Goal: Contribute content: Contribute content

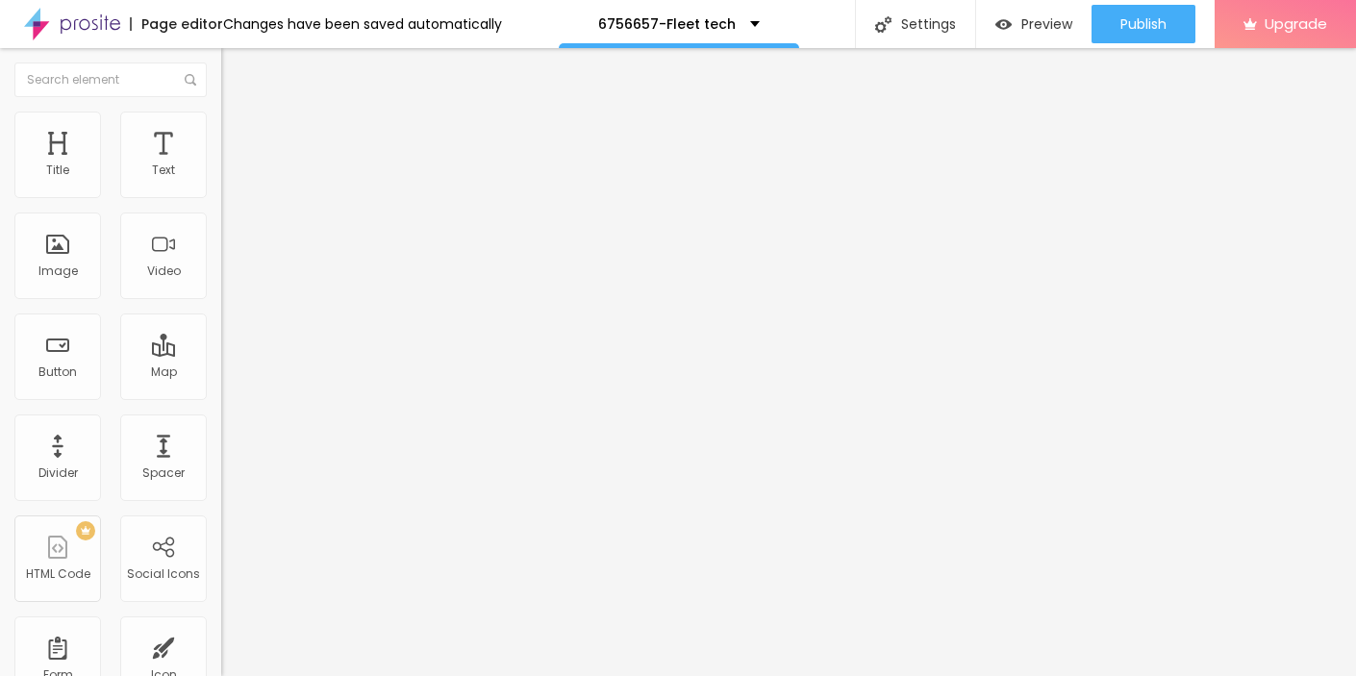
click at [221, 165] on span "Add image" at bounding box center [260, 157] width 79 height 16
click at [221, 127] on li "Style" at bounding box center [331, 121] width 221 height 19
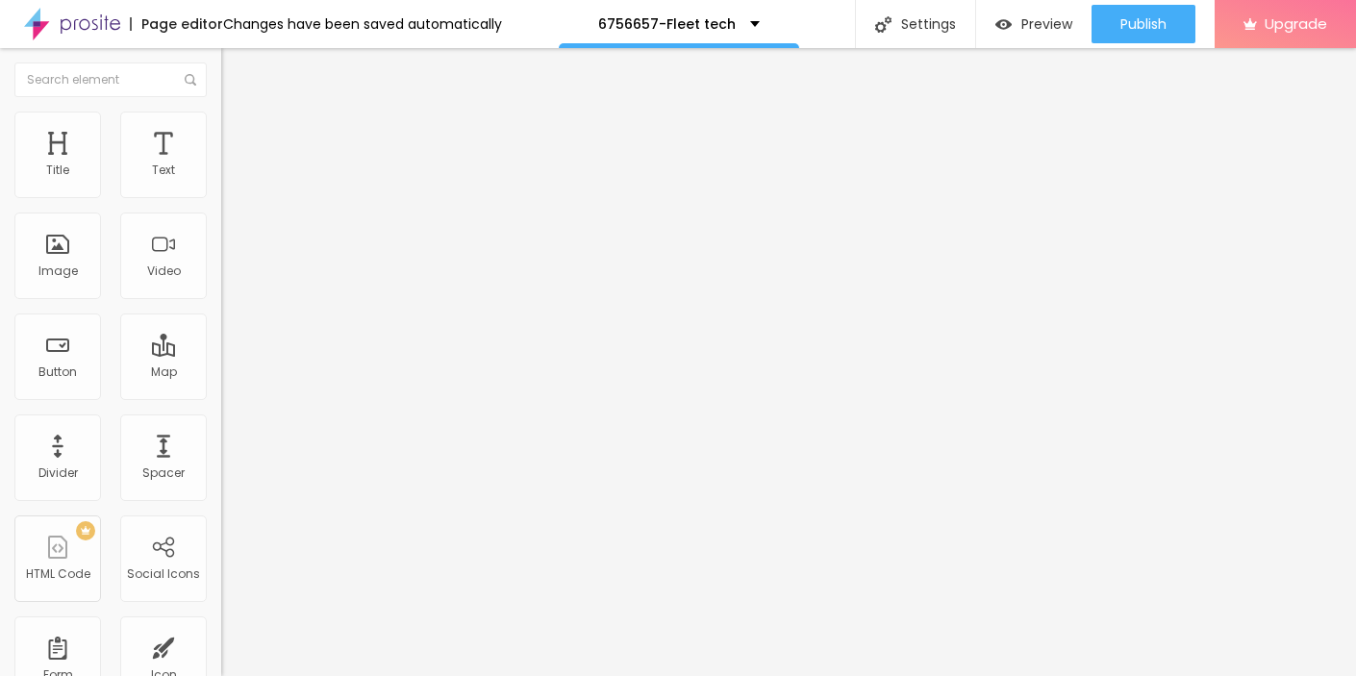
type input "95"
type input "80"
type input "65"
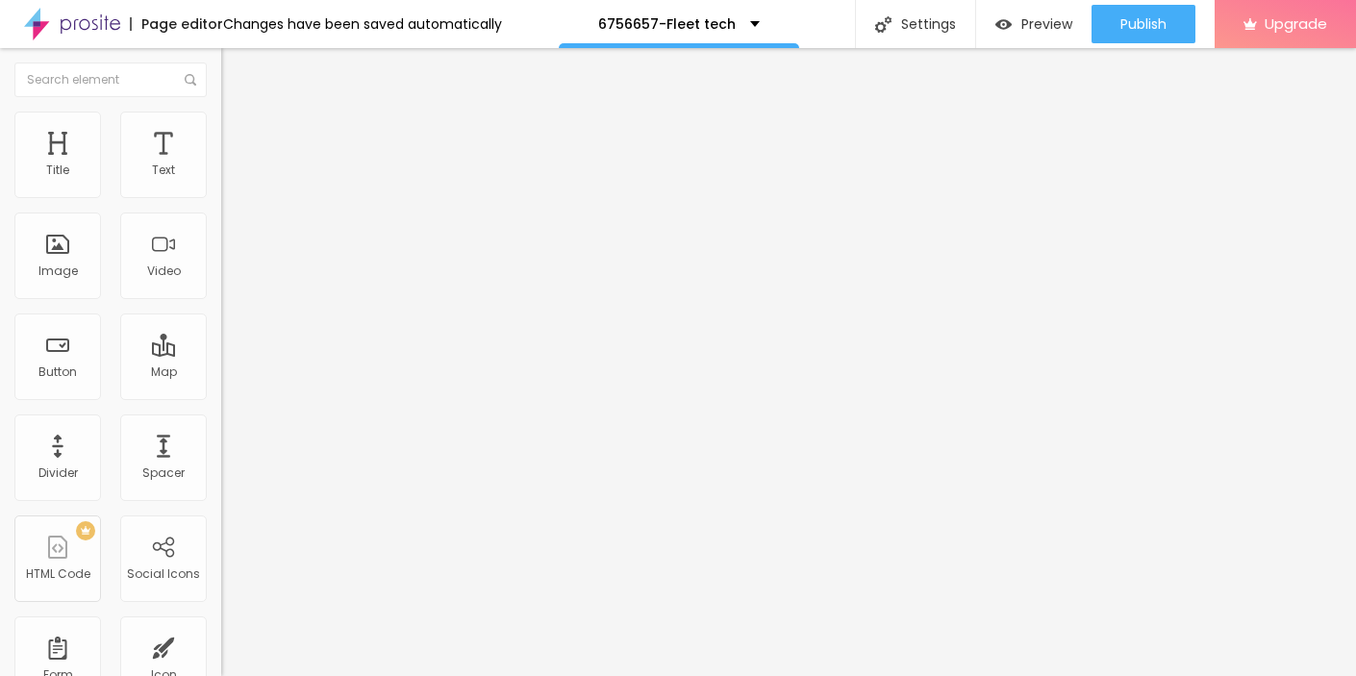
type input "65"
type input "45"
type input "35"
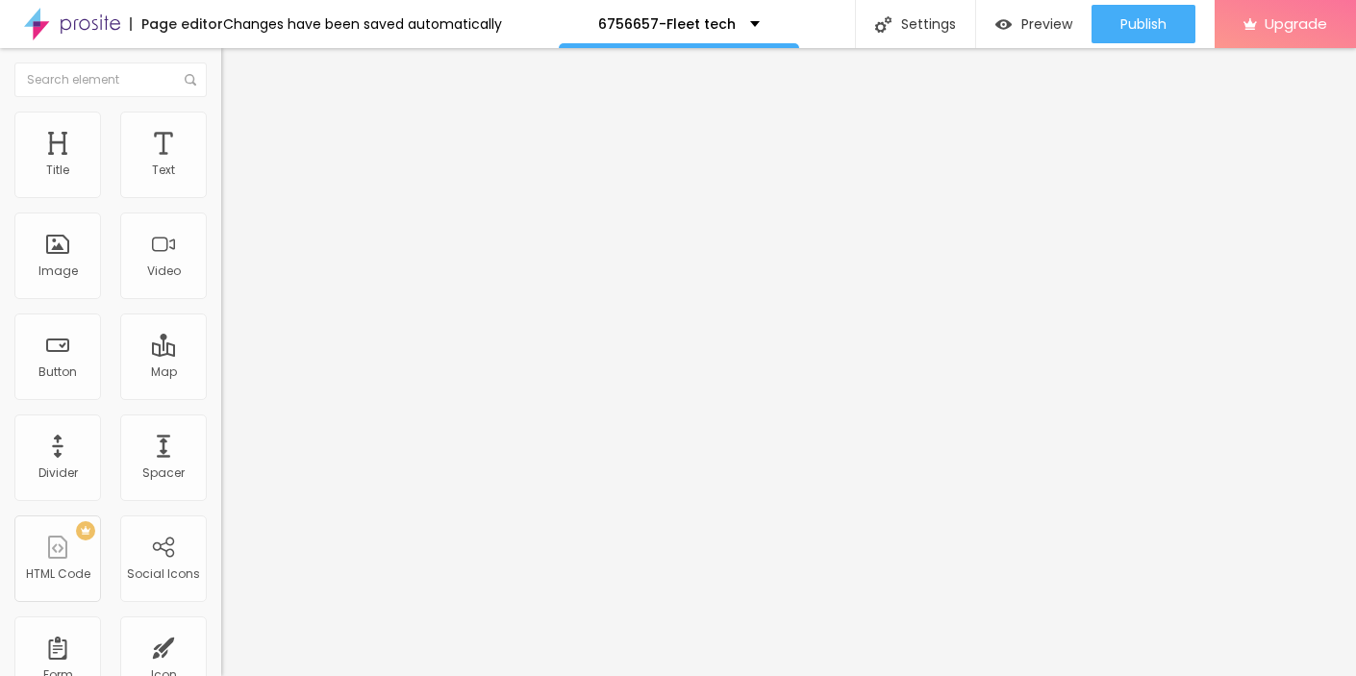
type input "25"
type input "15"
type input "10"
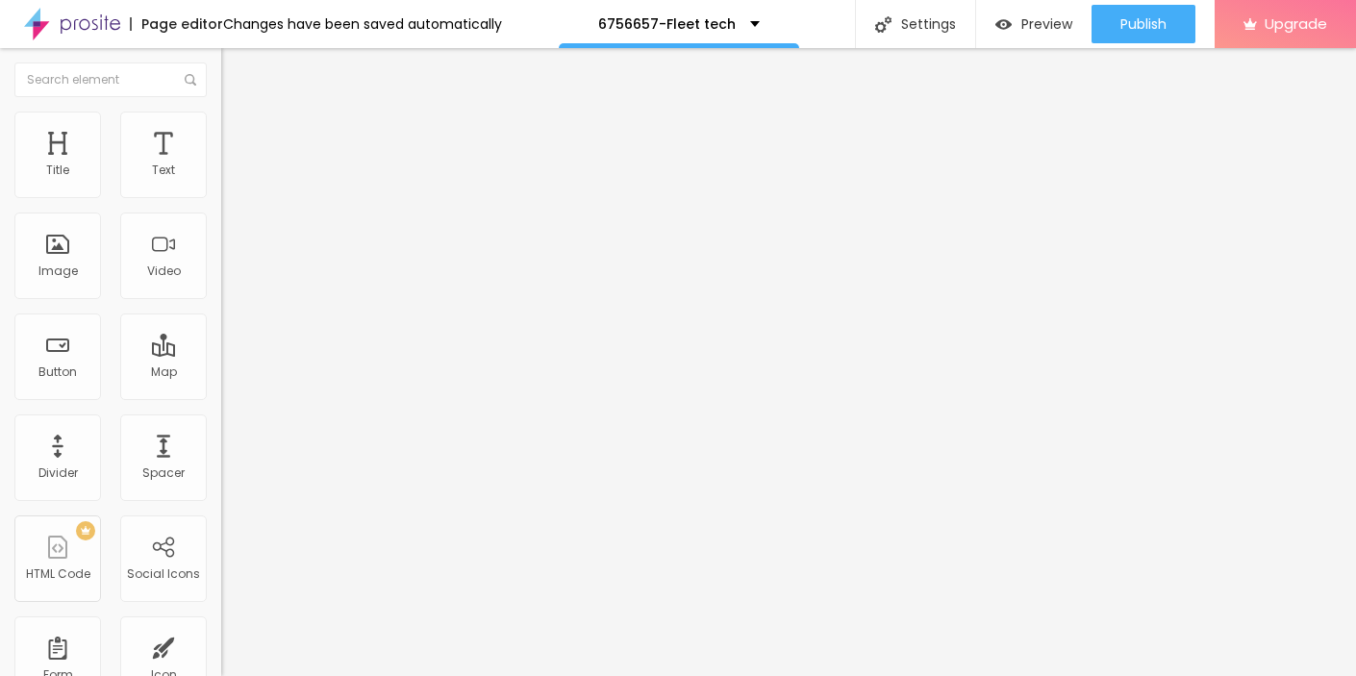
drag, startPoint x: 199, startPoint y: 214, endPoint x: -24, endPoint y: 214, distance: 223.2
type input "10"
click at [221, 197] on input "range" at bounding box center [283, 189] width 124 height 15
click at [236, 66] on div "Edit Image" at bounding box center [286, 70] width 101 height 15
click at [229, 179] on icon "button" at bounding box center [235, 173] width 12 height 12
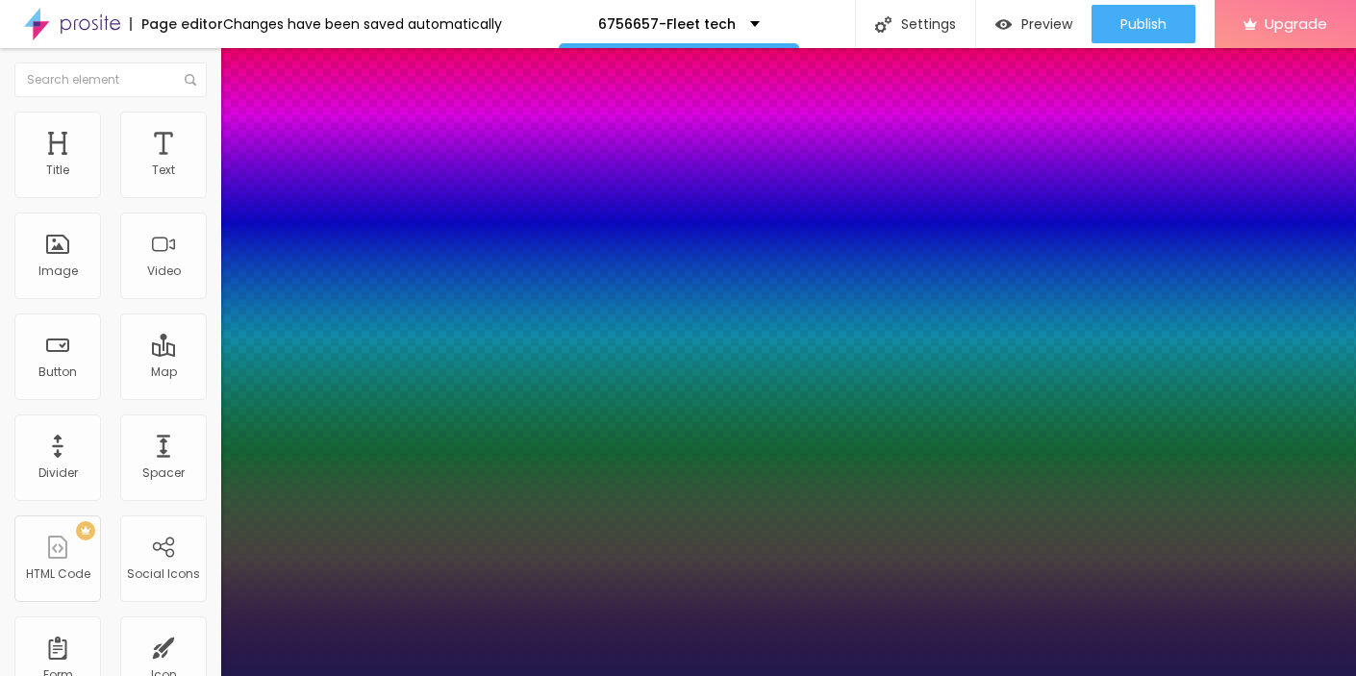
type input "1"
type input "17"
type input "1"
type input "18"
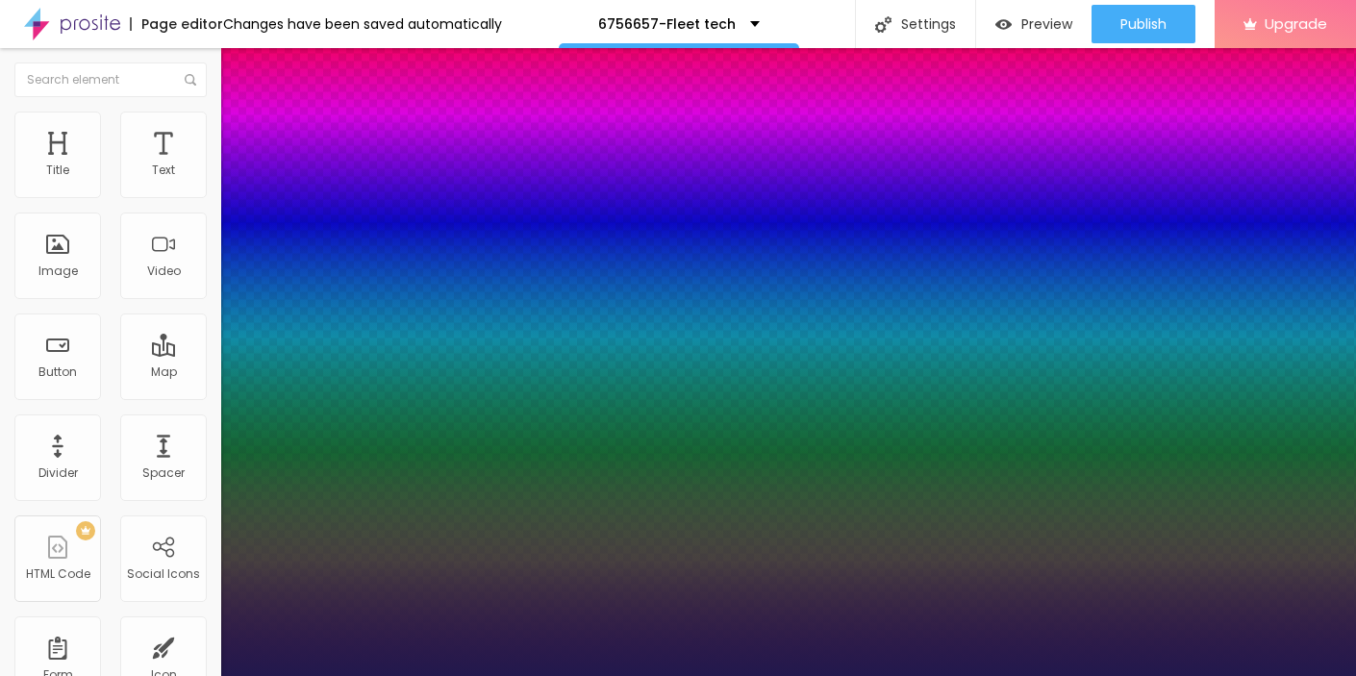
type input "18"
type input "1"
type input "20"
type input "1"
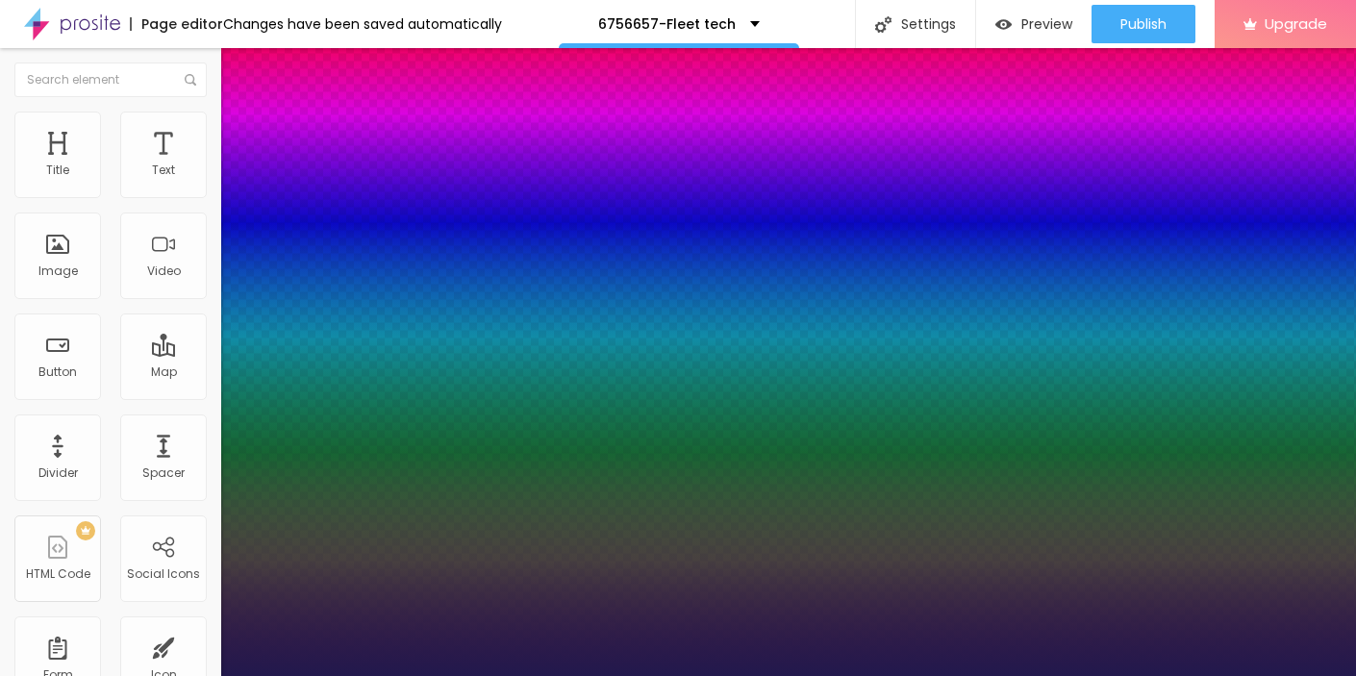
type input "23"
type input "1"
type input "24"
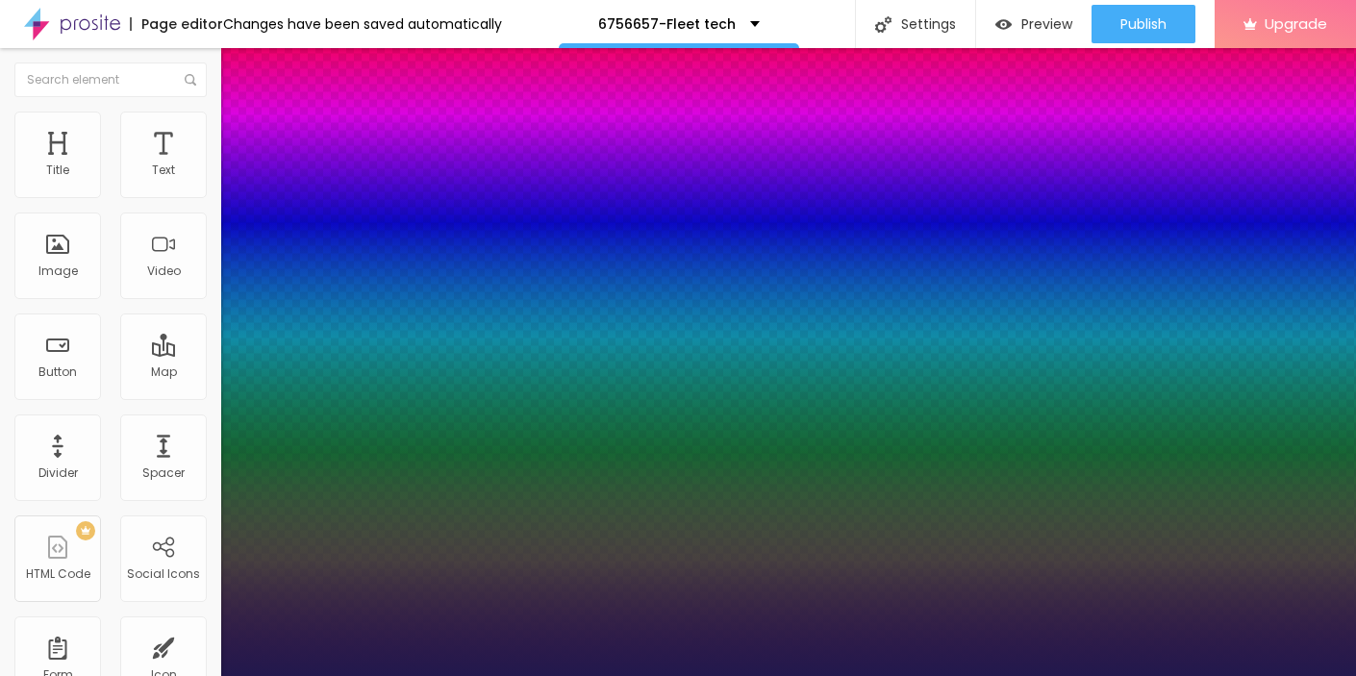
type input "1"
type input "25"
type input "1"
type input "26"
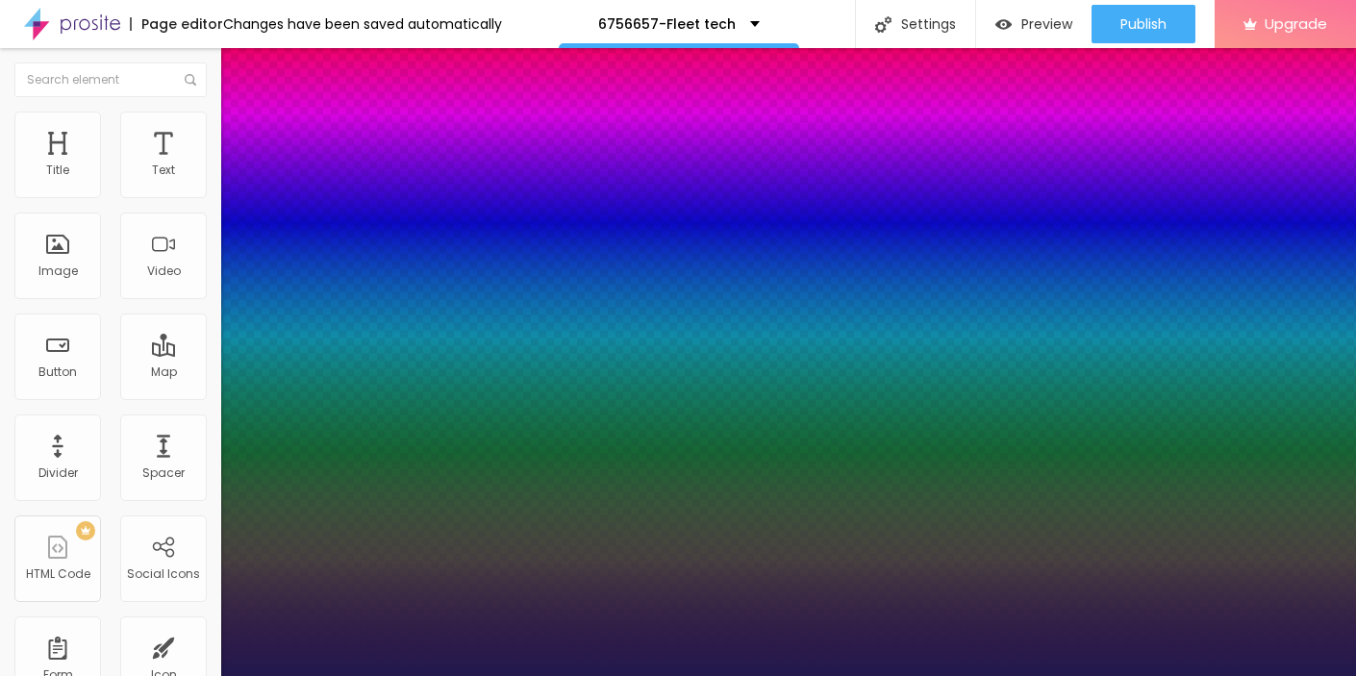
type input "26"
type input "1"
type input "27"
type input "1"
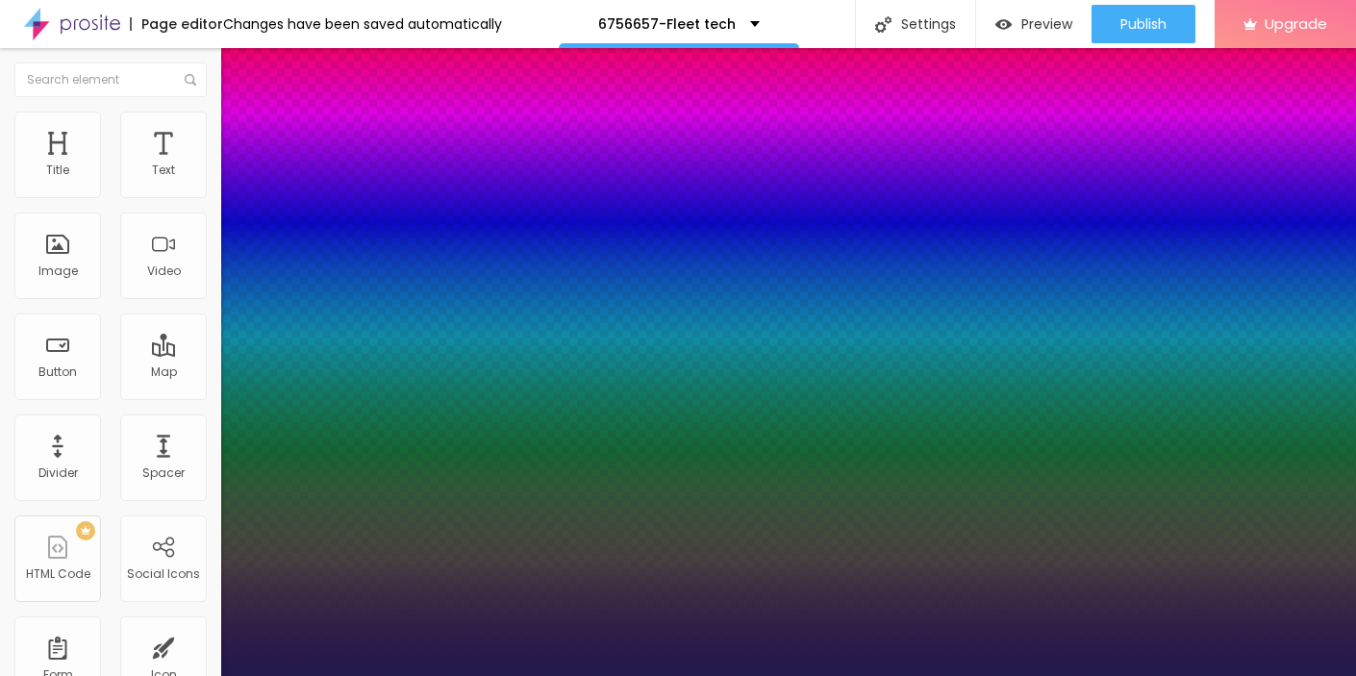
type input "28"
type input "1"
type input "27"
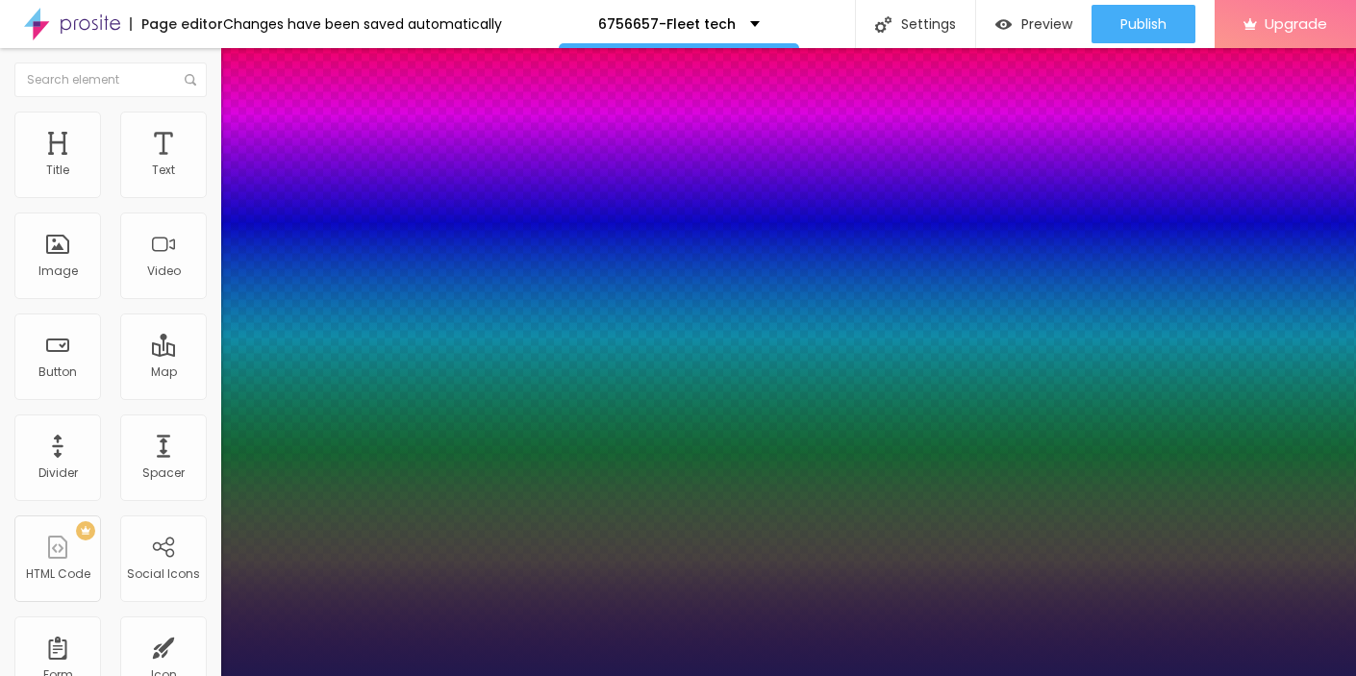
type input "1"
type input "26"
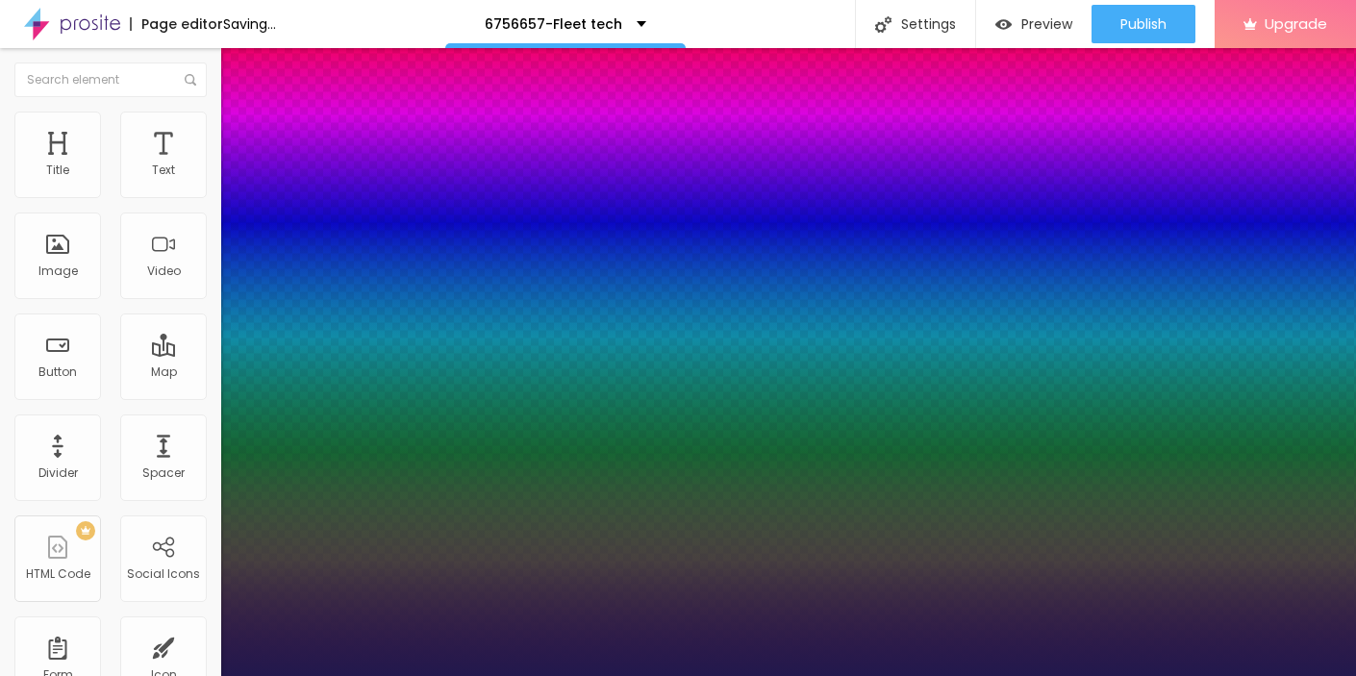
type input "1"
type input "25"
type input "1"
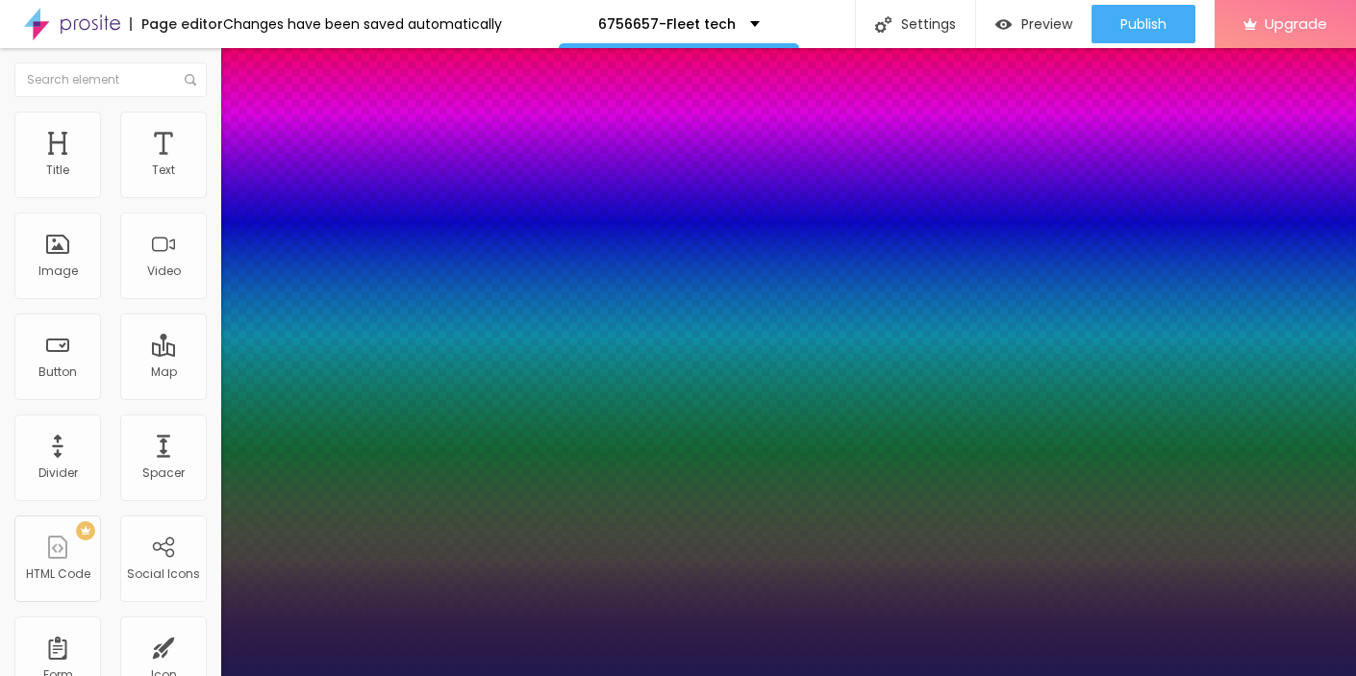
drag, startPoint x: 260, startPoint y: 328, endPoint x: 273, endPoint y: 328, distance: 13.5
type input "25"
click at [677, 675] on div at bounding box center [678, 676] width 1356 height 0
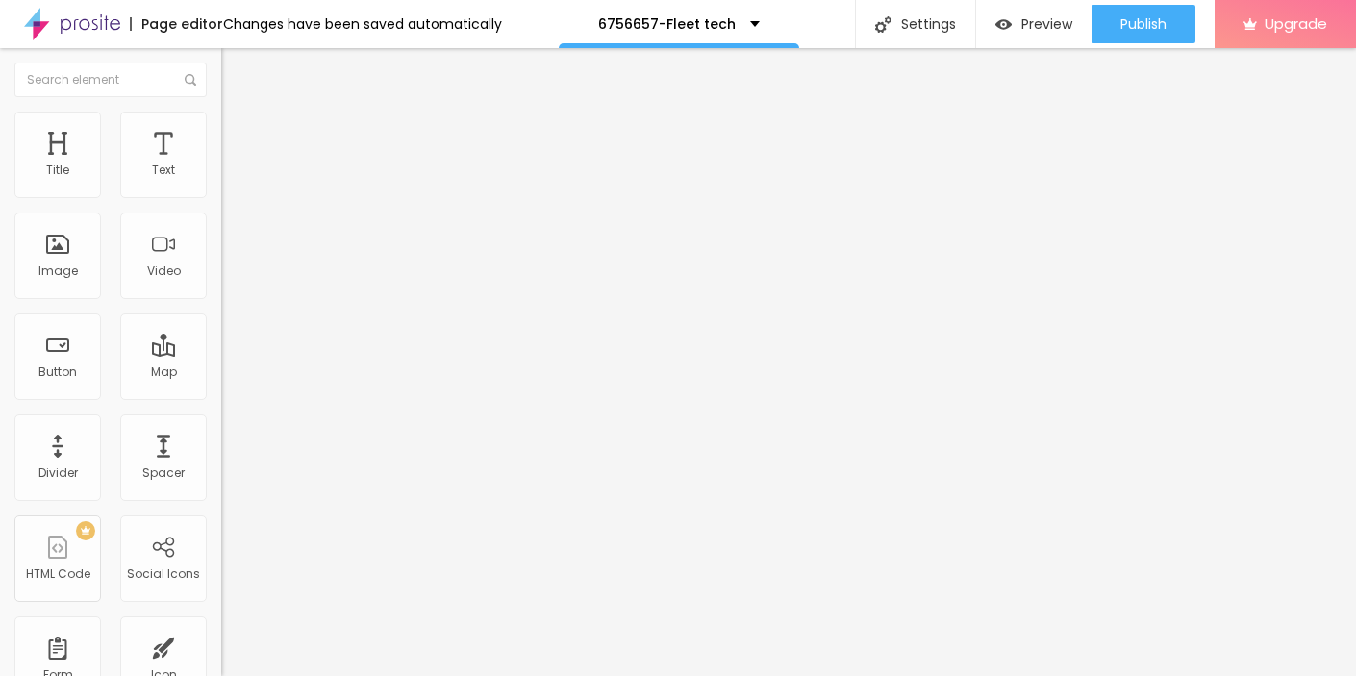
click at [236, 71] on div "Edit Text" at bounding box center [280, 70] width 88 height 15
drag, startPoint x: 108, startPoint y: 222, endPoint x: -3, endPoint y: 220, distance: 110.7
click at [221, 181] on input "Click me" at bounding box center [336, 171] width 231 height 19
paste input "→ VIEW DOCUMENT HERE"
type input "→ VIEW DOCUMENT HERE"
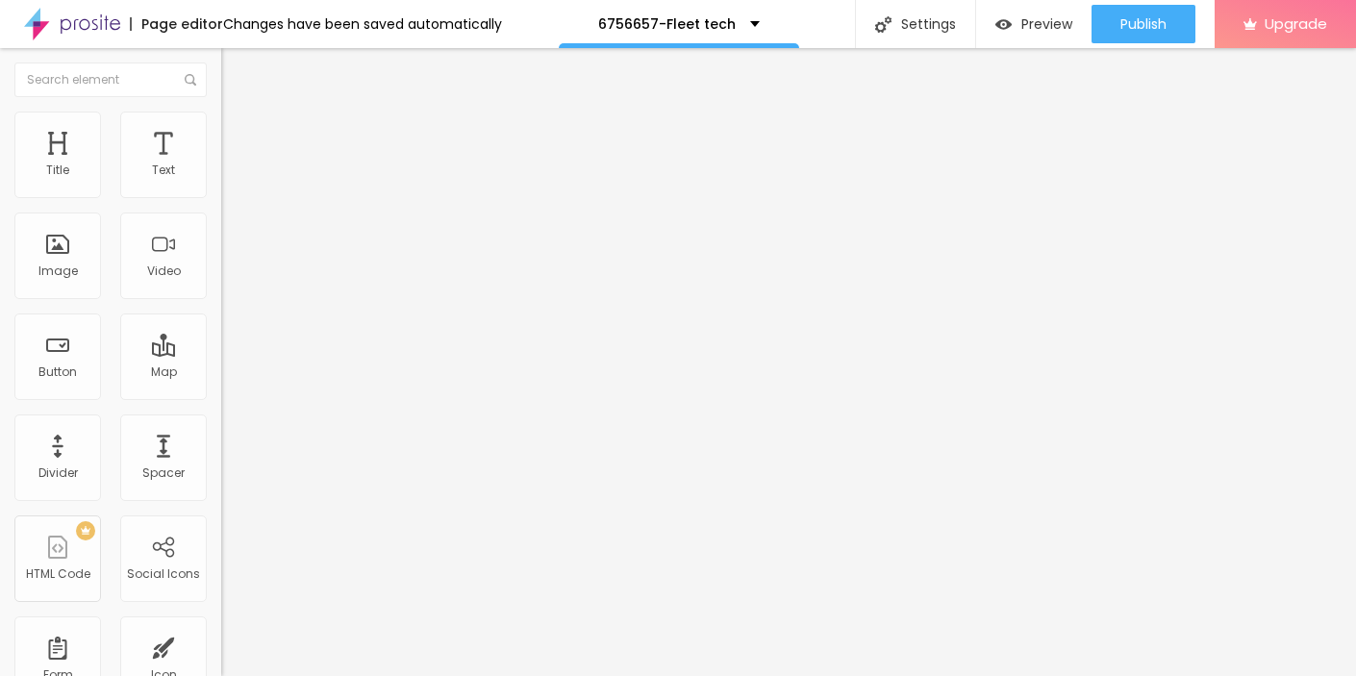
click at [221, 396] on input "https://" at bounding box center [336, 386] width 231 height 19
drag, startPoint x: 90, startPoint y: 418, endPoint x: -6, endPoint y: 413, distance: 96.4
click at [221, 396] on input "https://" at bounding box center [336, 386] width 231 height 19
paste input "[DOMAIN_NAME]"
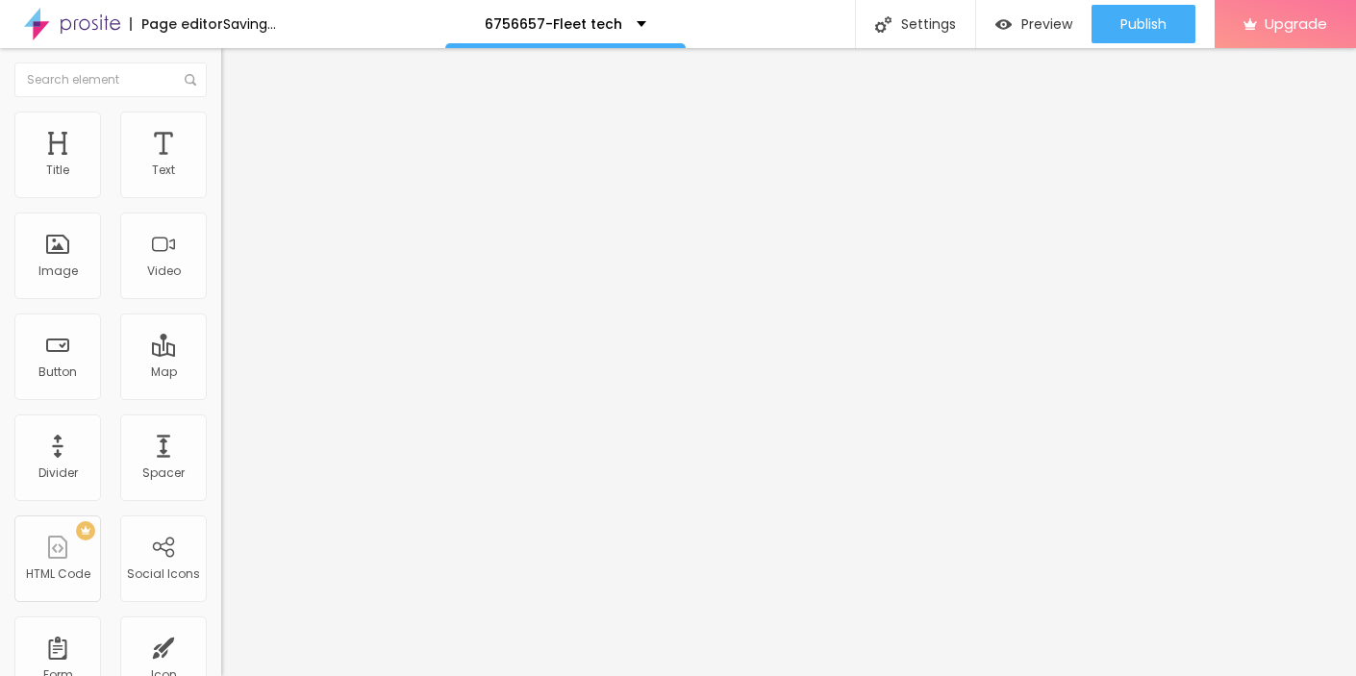
type input "[URL][DOMAIN_NAME]"
click at [221, 129] on li "Style" at bounding box center [331, 121] width 221 height 19
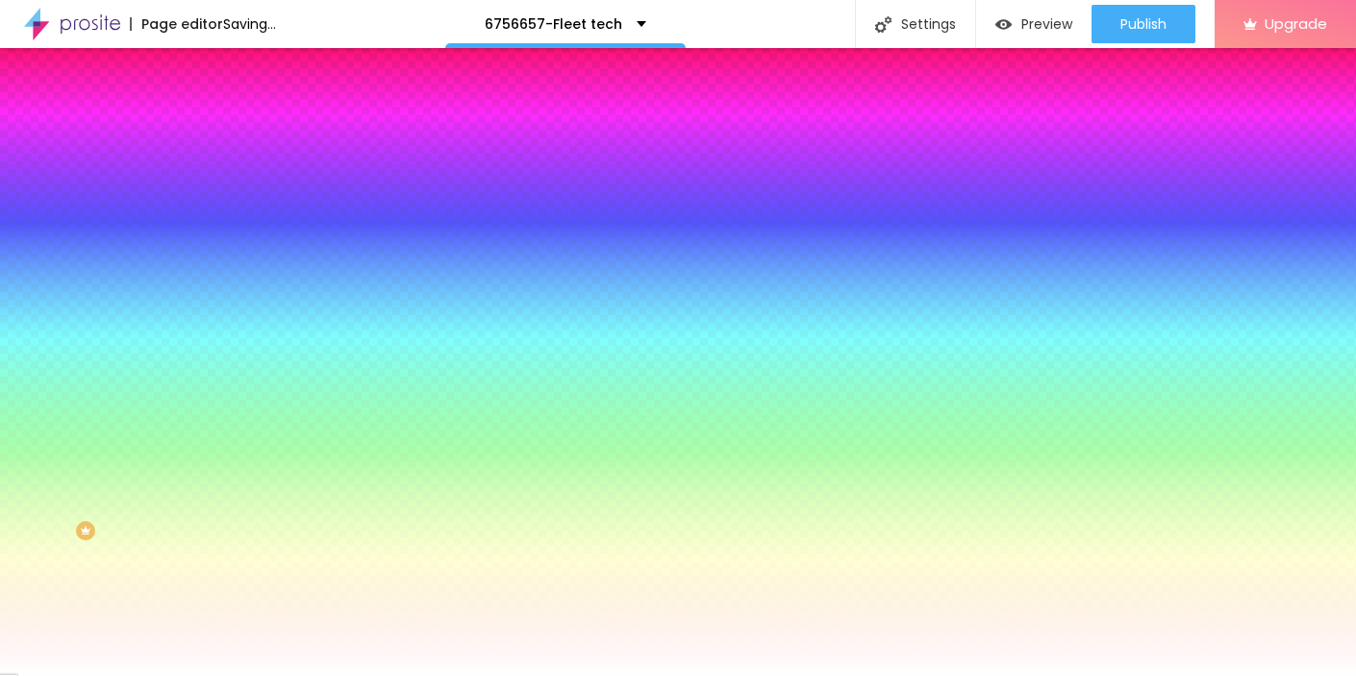
click at [221, 236] on button "button" at bounding box center [234, 246] width 27 height 20
type input "17"
type input "18"
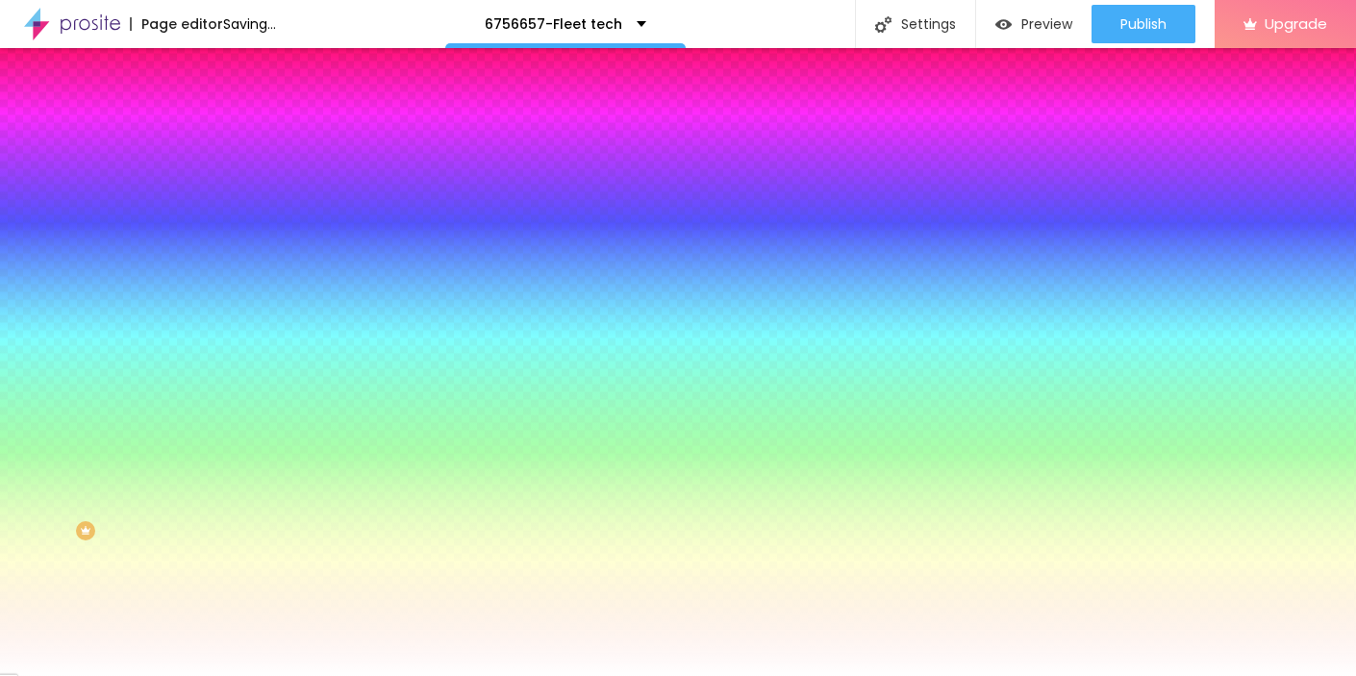
type input "19"
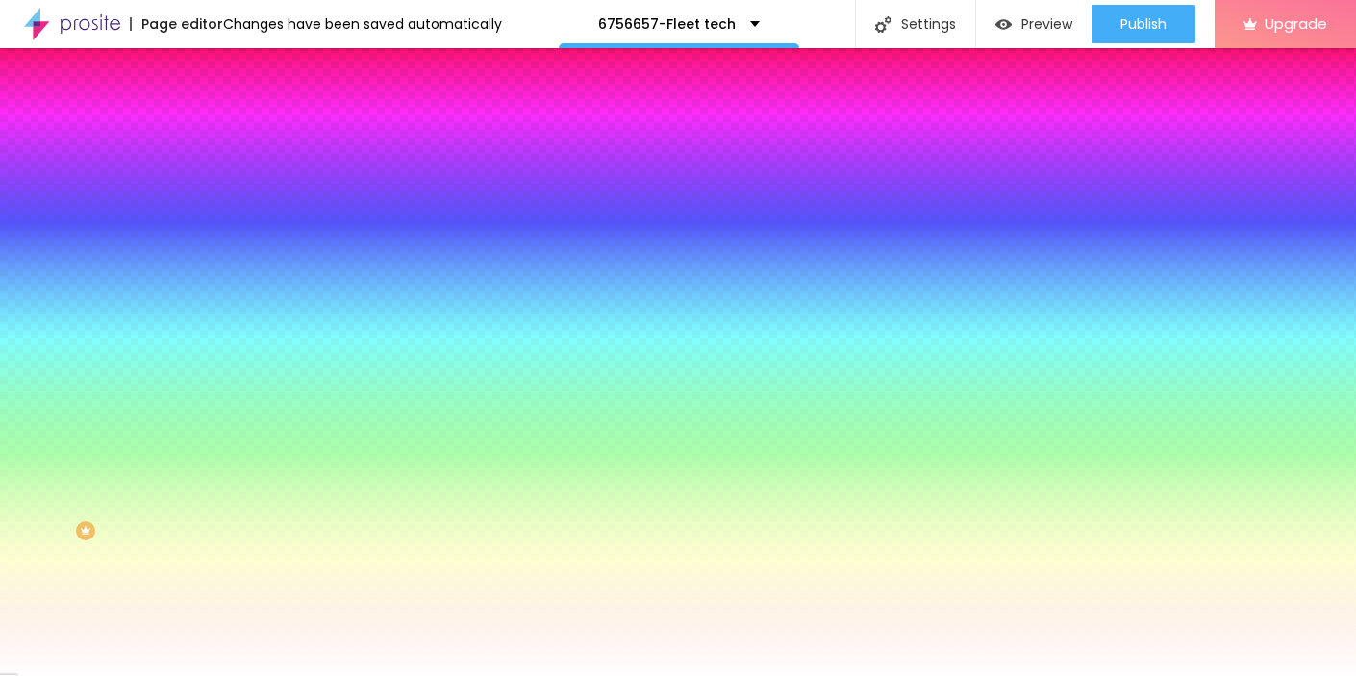
type input "20"
type input "21"
type input "22"
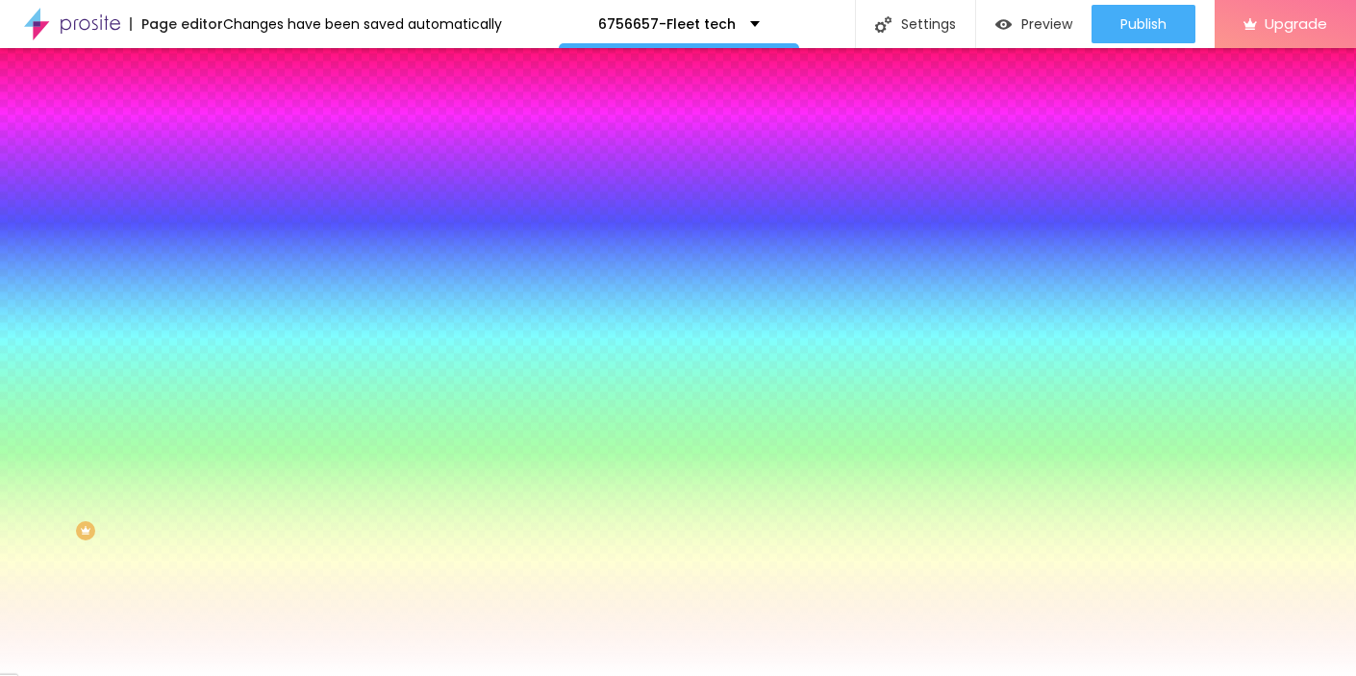
type input "22"
drag, startPoint x: 291, startPoint y: 373, endPoint x: 327, endPoint y: 372, distance: 35.6
type input "22"
click at [620, 675] on div at bounding box center [678, 676] width 1356 height 0
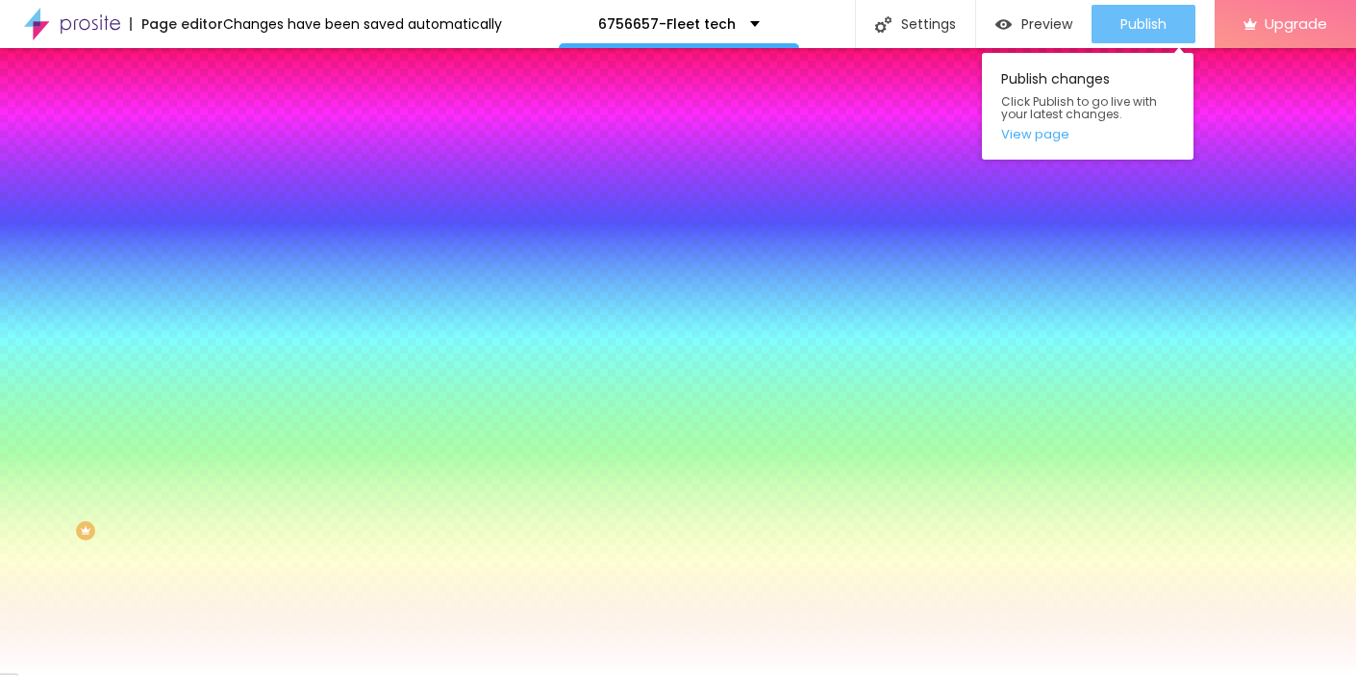
click at [1139, 25] on span "Publish" at bounding box center [1144, 23] width 46 height 15
